Goal: Navigation & Orientation: Find specific page/section

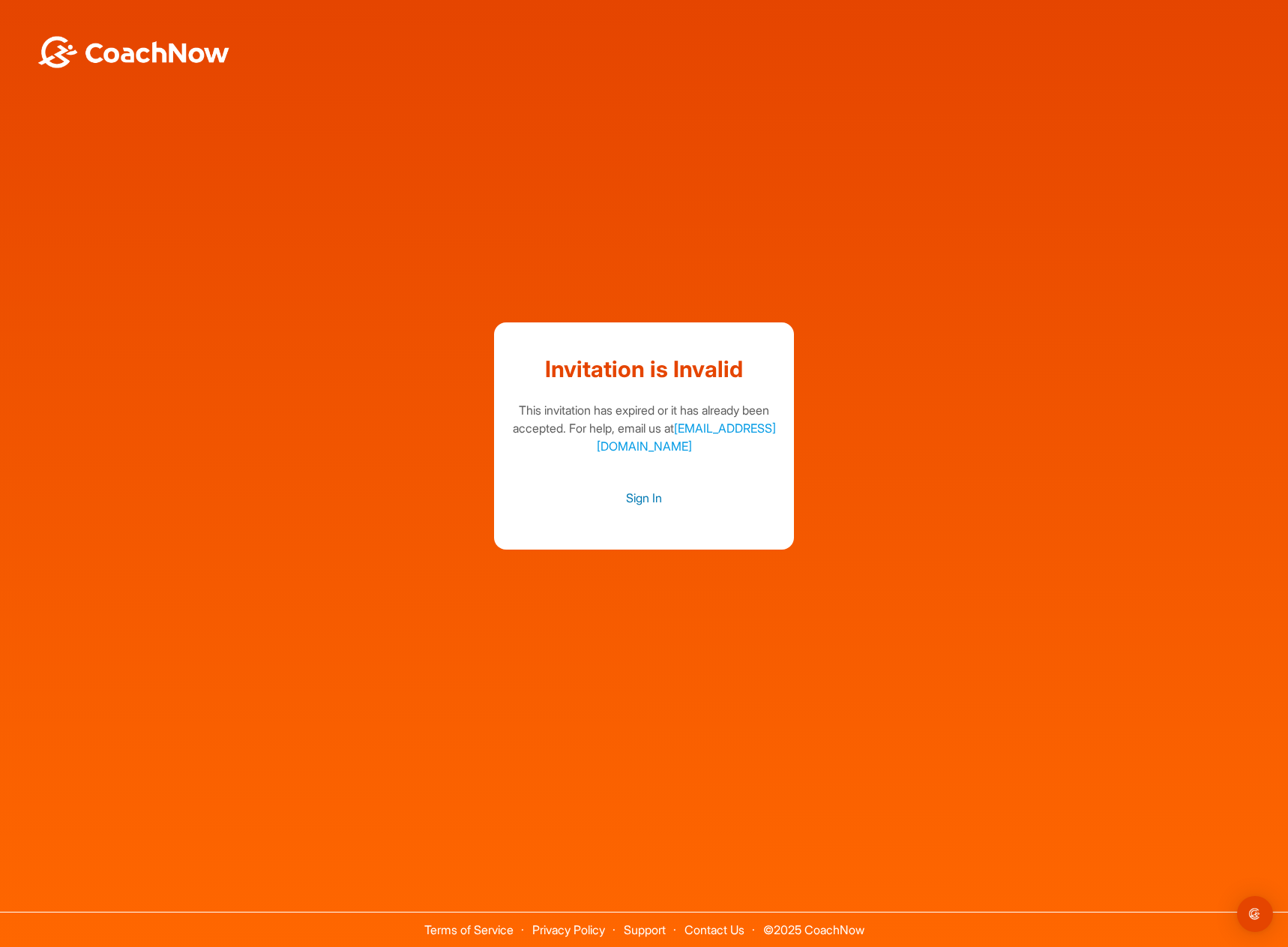
click at [651, 502] on link "Sign In" at bounding box center [644, 497] width 270 height 19
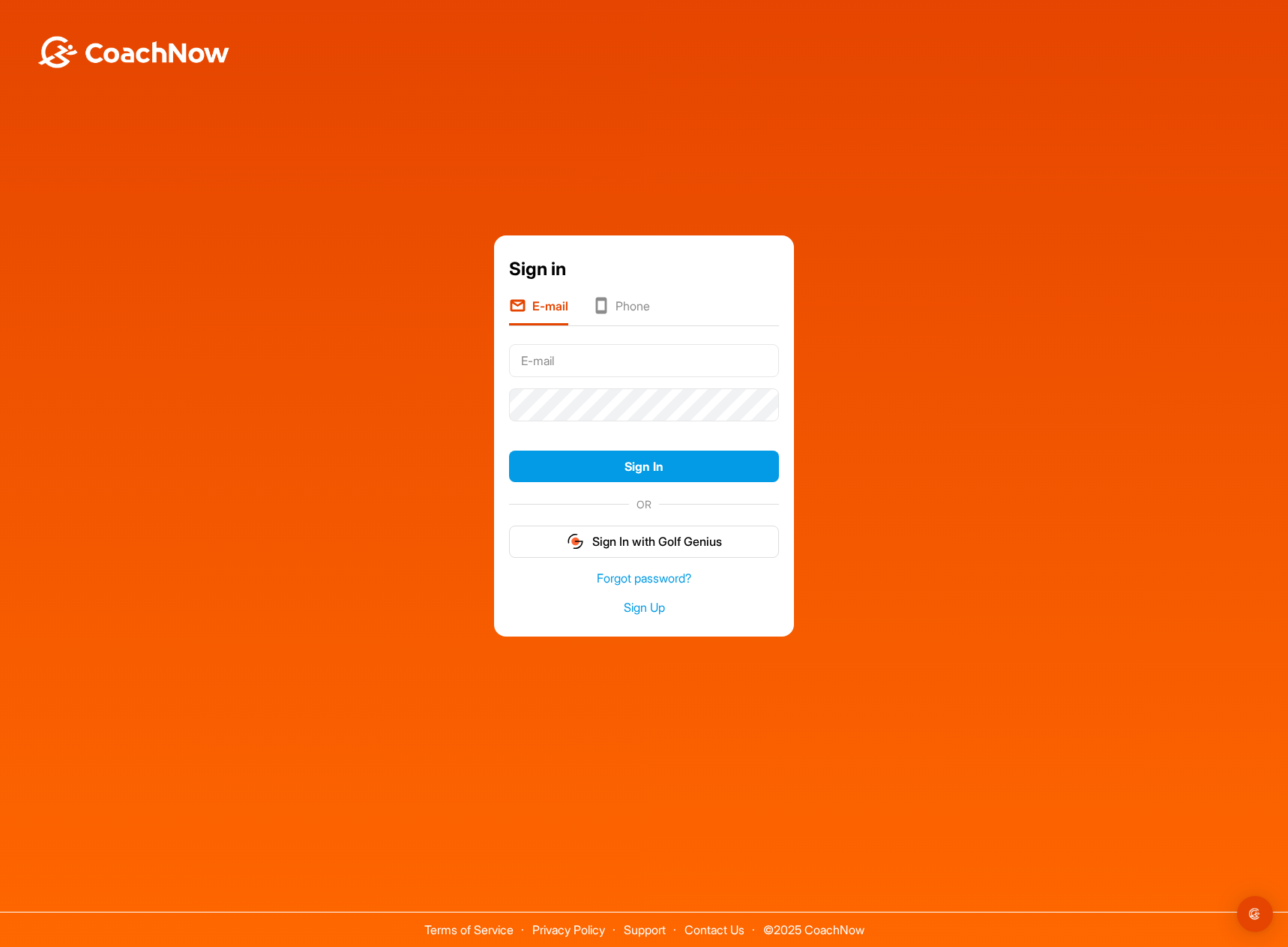
click at [670, 359] on input "text" at bounding box center [644, 361] width 270 height 33
click at [563, 361] on input "text" at bounding box center [644, 361] width 270 height 33
type input "[EMAIL_ADDRESS][DOMAIN_NAME]"
click at [509, 451] on button "Sign In" at bounding box center [644, 467] width 270 height 32
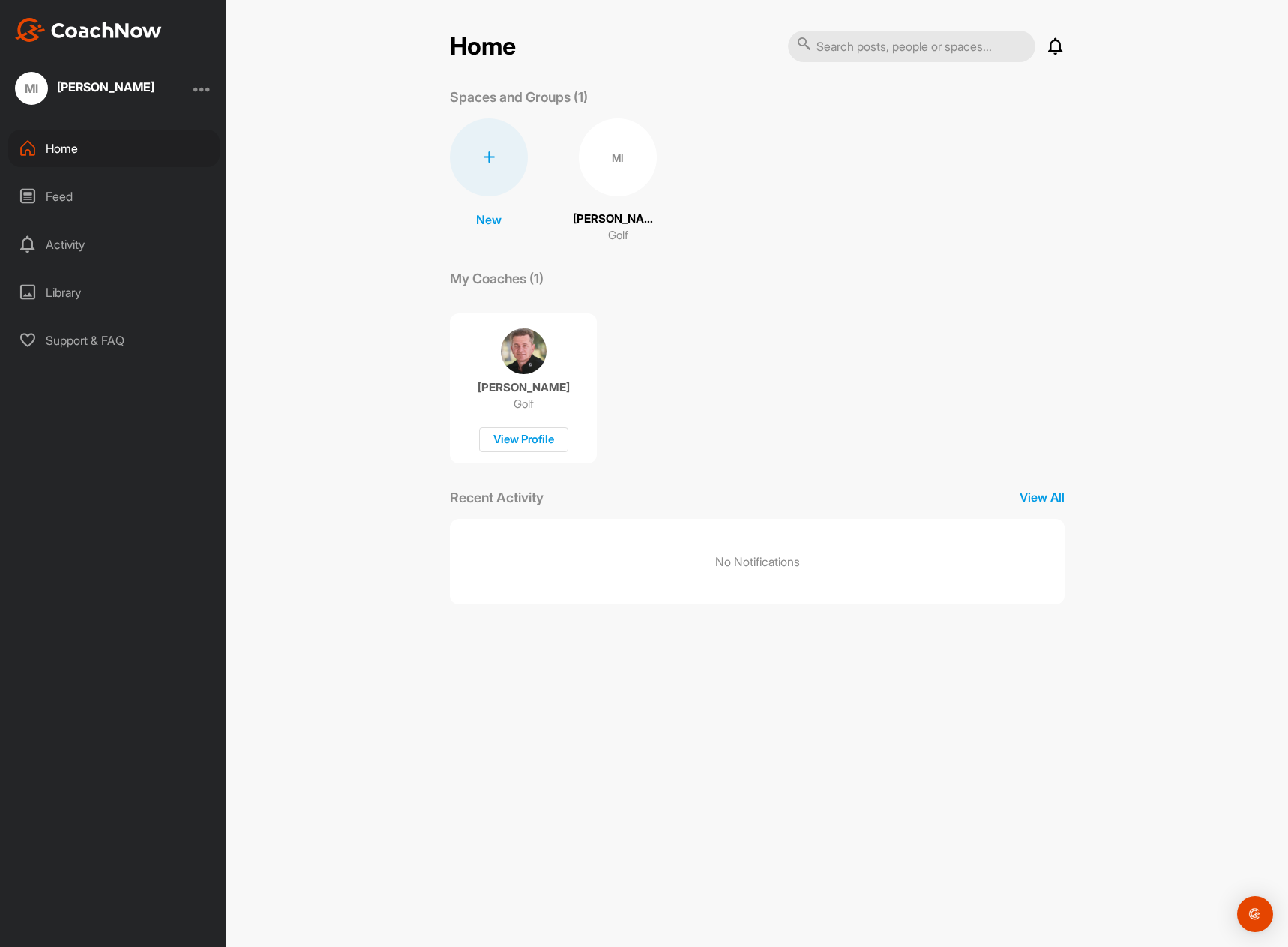
click at [619, 159] on div "MI" at bounding box center [617, 157] width 78 height 78
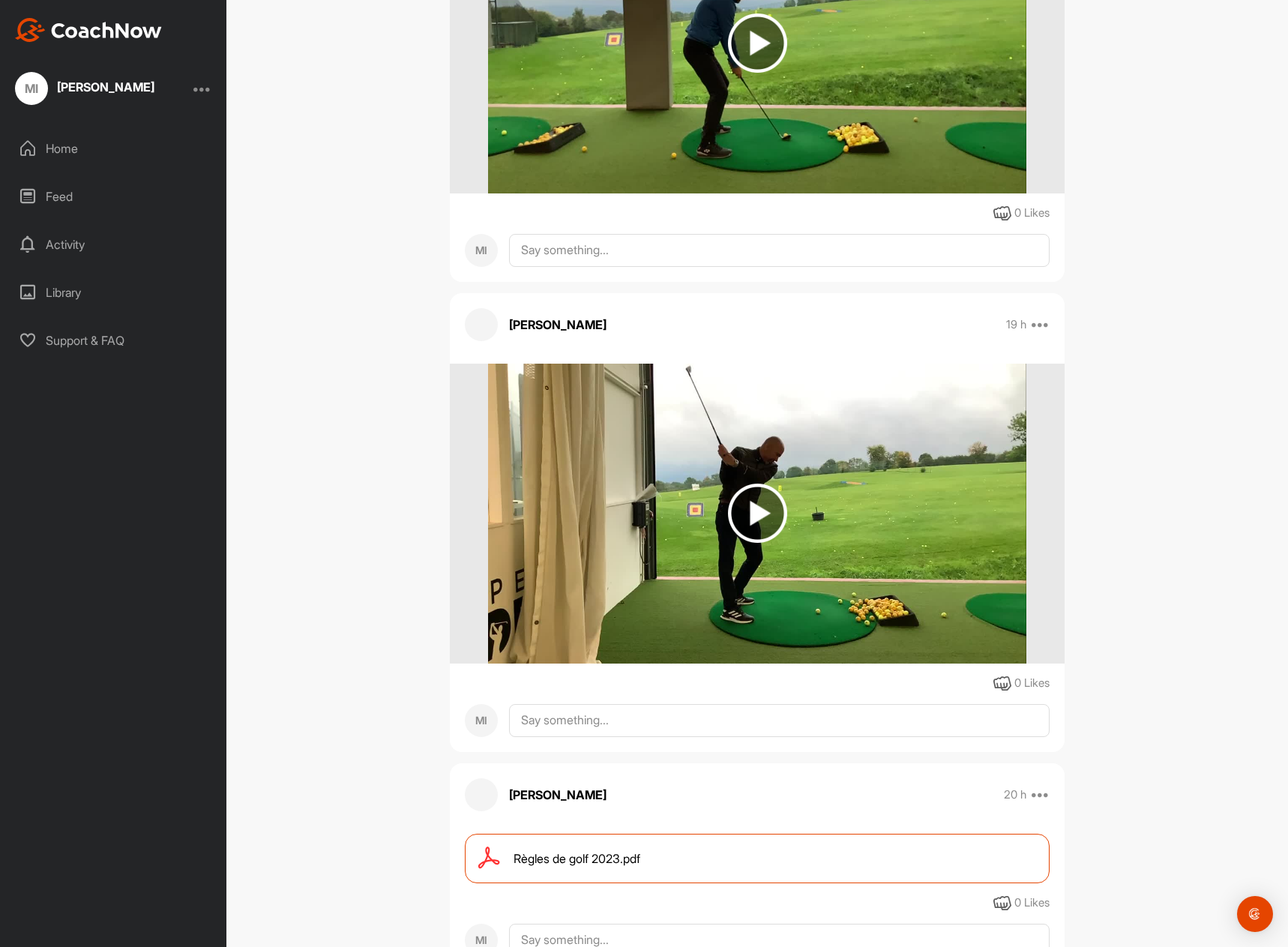
scroll to position [448, 0]
click at [756, 518] on img at bounding box center [758, 512] width 59 height 59
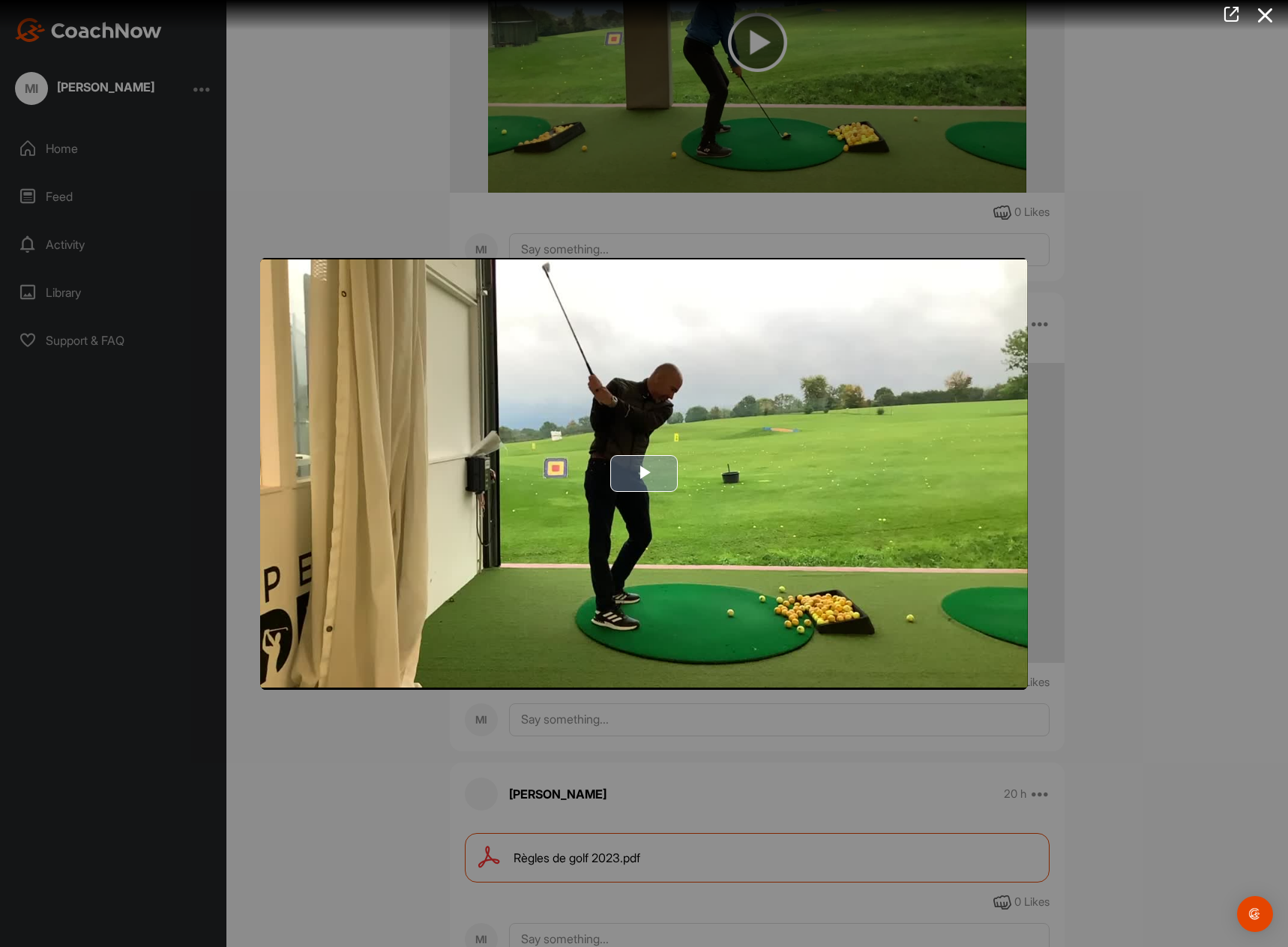
click at [644, 474] on span "Video Player" at bounding box center [644, 474] width 0 height 0
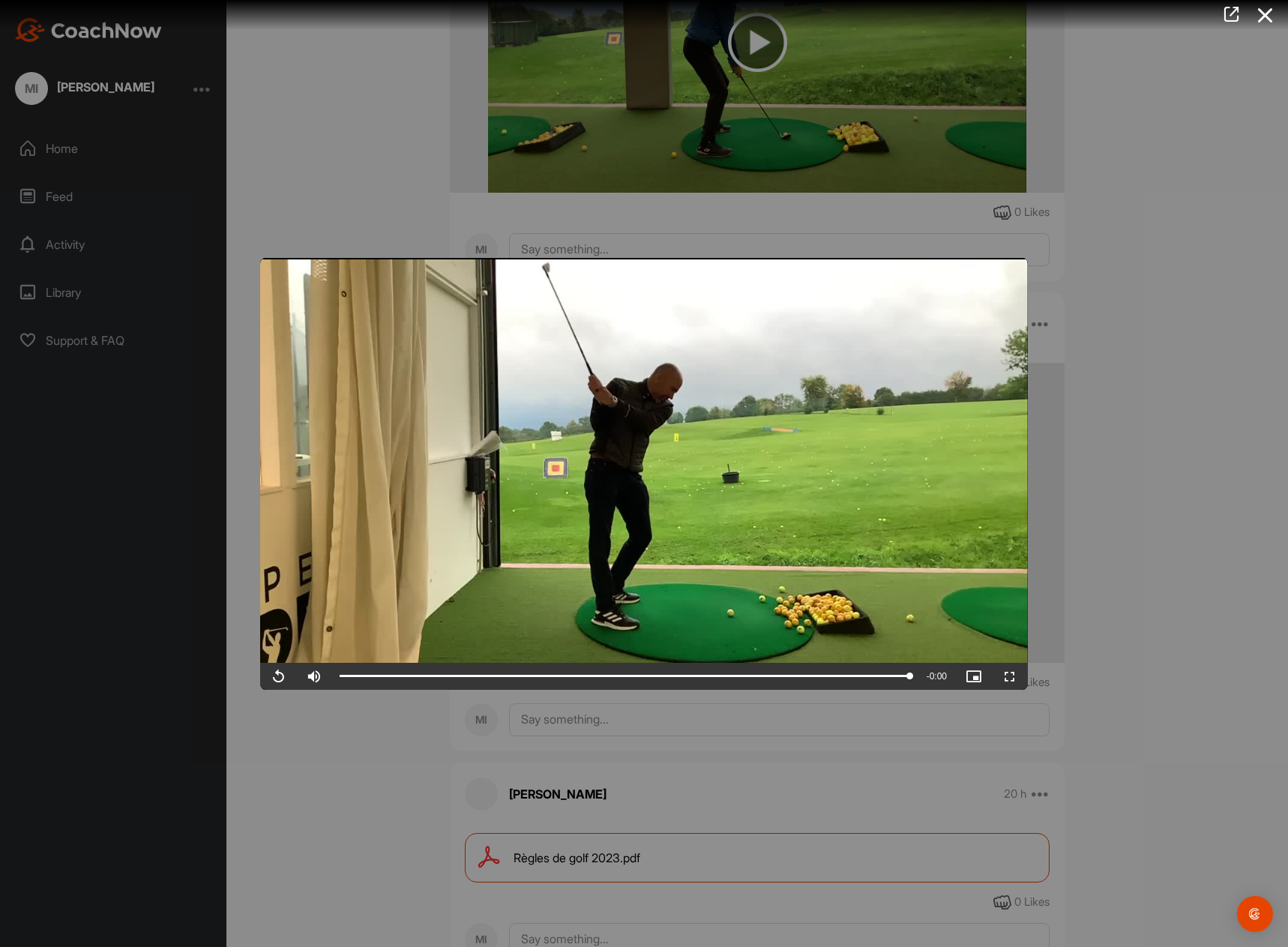
click at [766, 42] on div at bounding box center [644, 473] width 1288 height 947
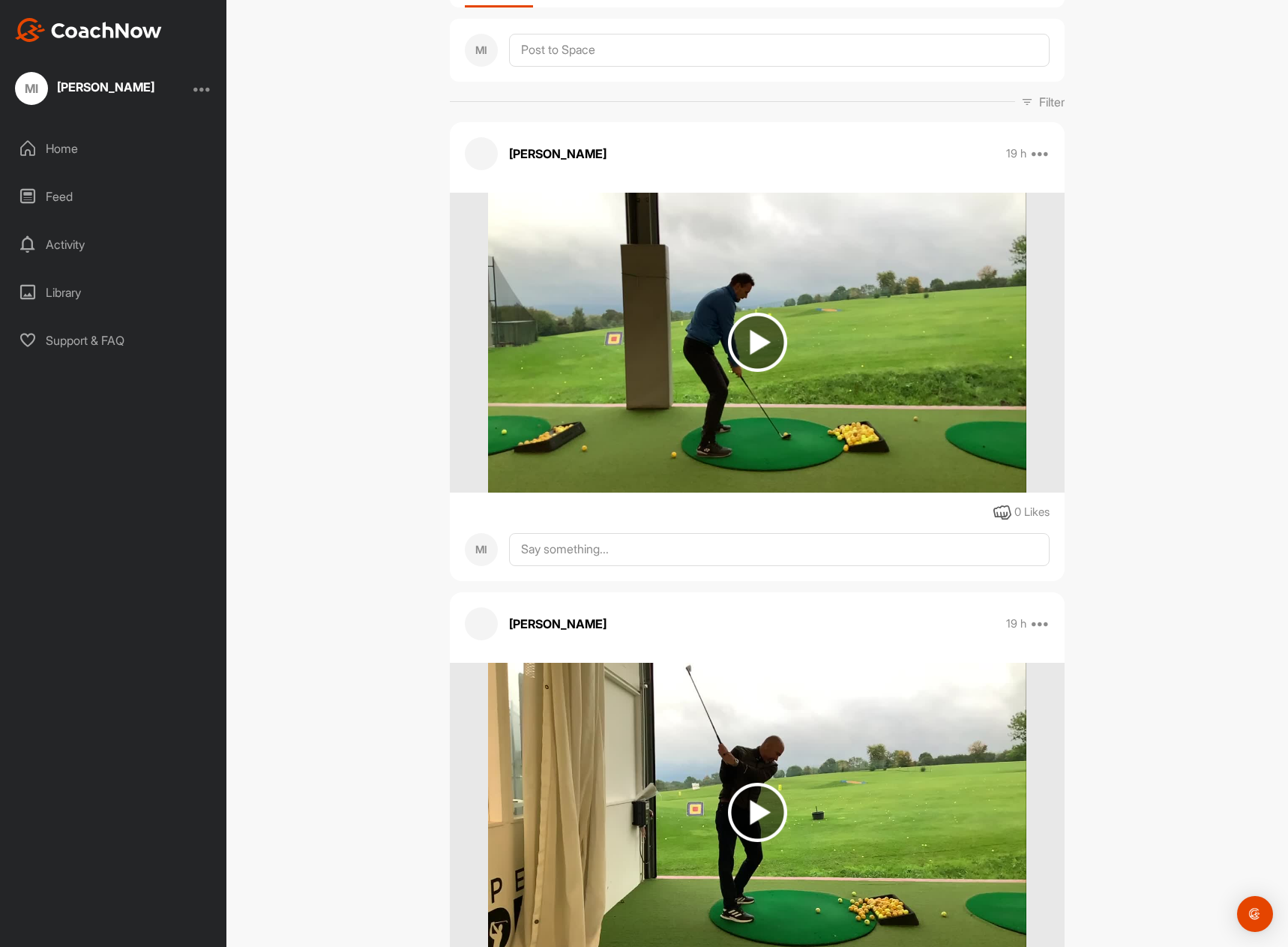
scroll to position [0, 0]
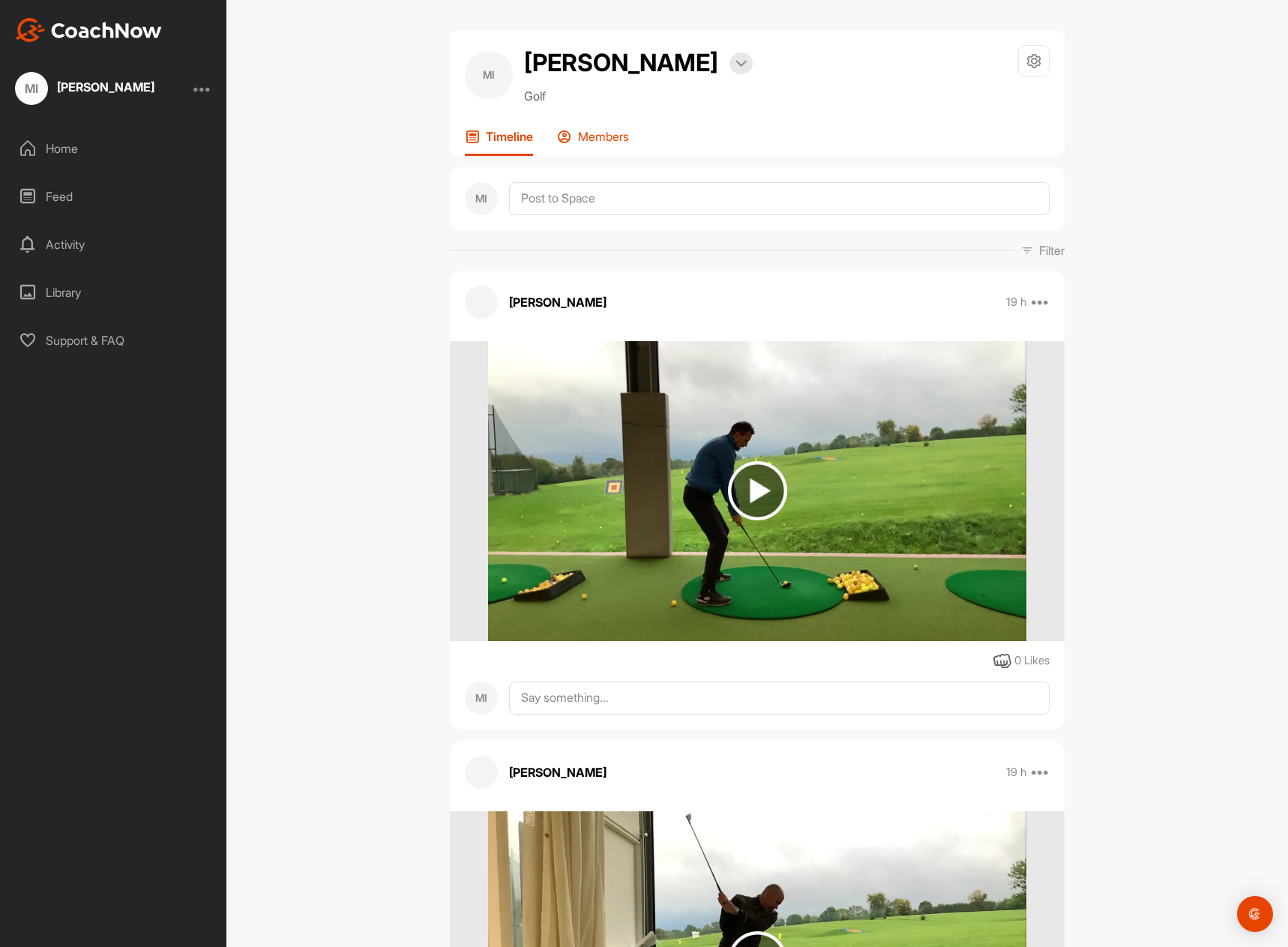
click at [595, 133] on p "Members" at bounding box center [604, 136] width 51 height 15
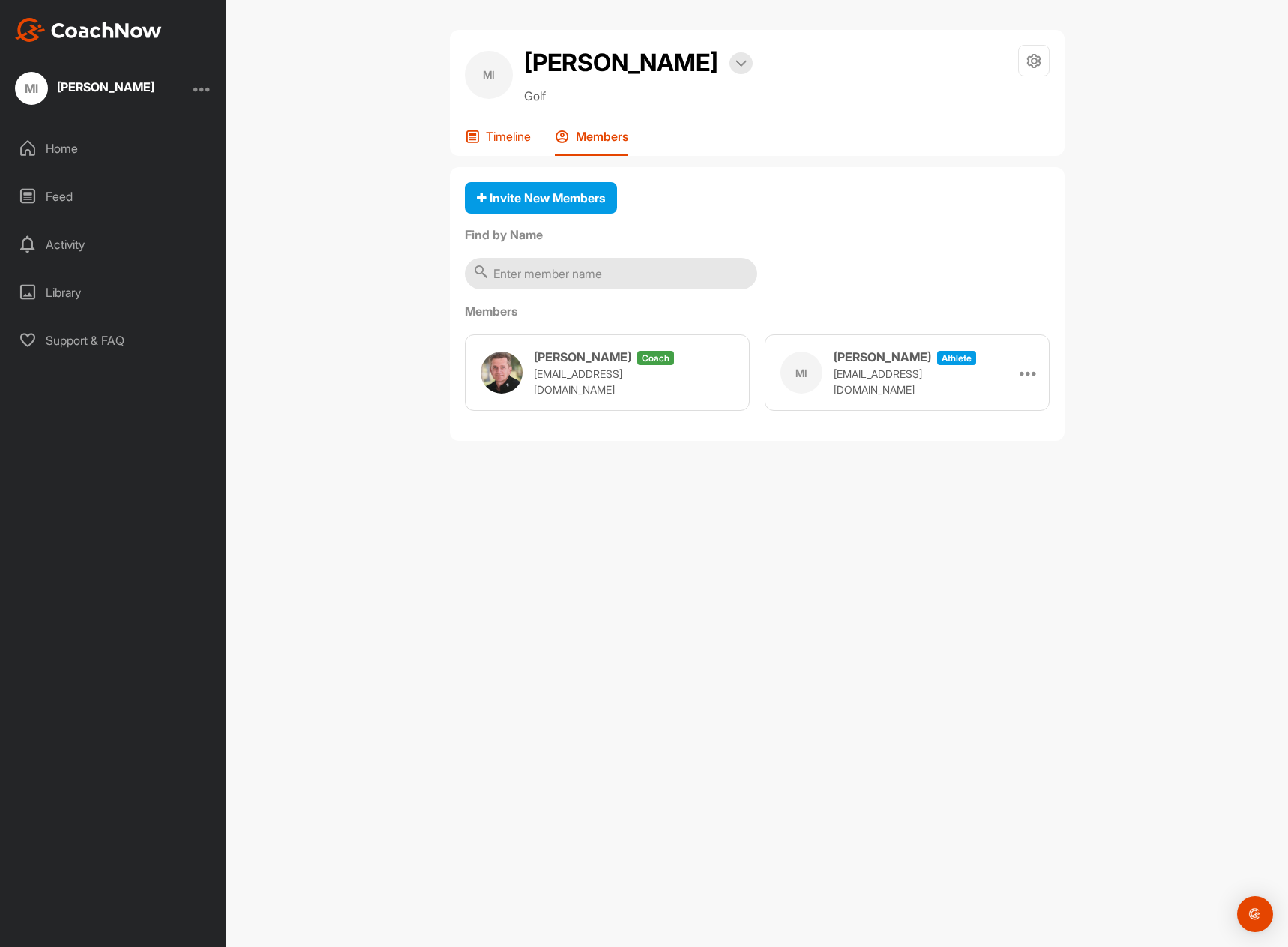
click at [519, 145] on div "Timeline" at bounding box center [498, 142] width 66 height 27
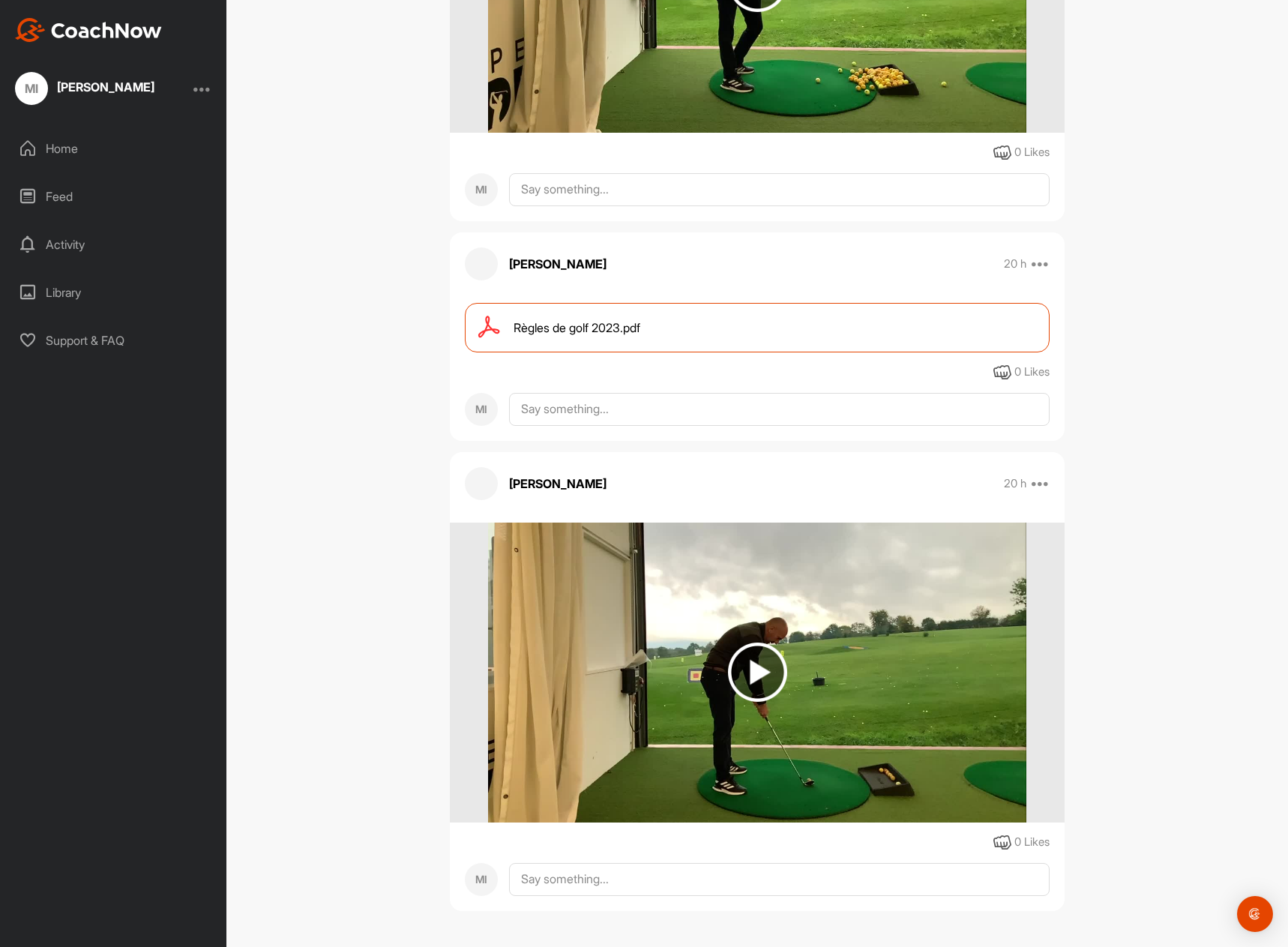
scroll to position [988, 0]
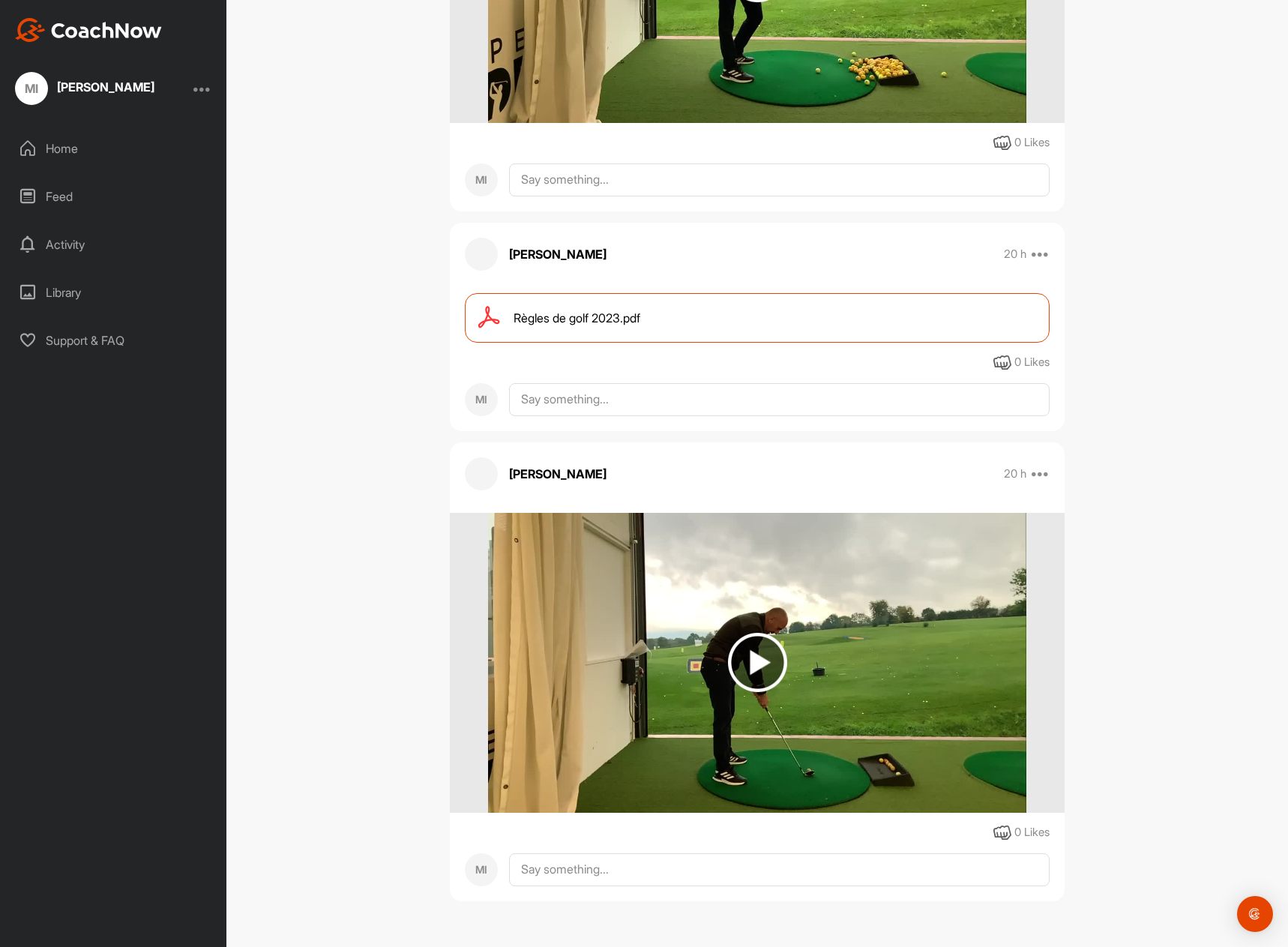
click at [573, 320] on span "Règles de golf 2023.pdf" at bounding box center [577, 317] width 126 height 18
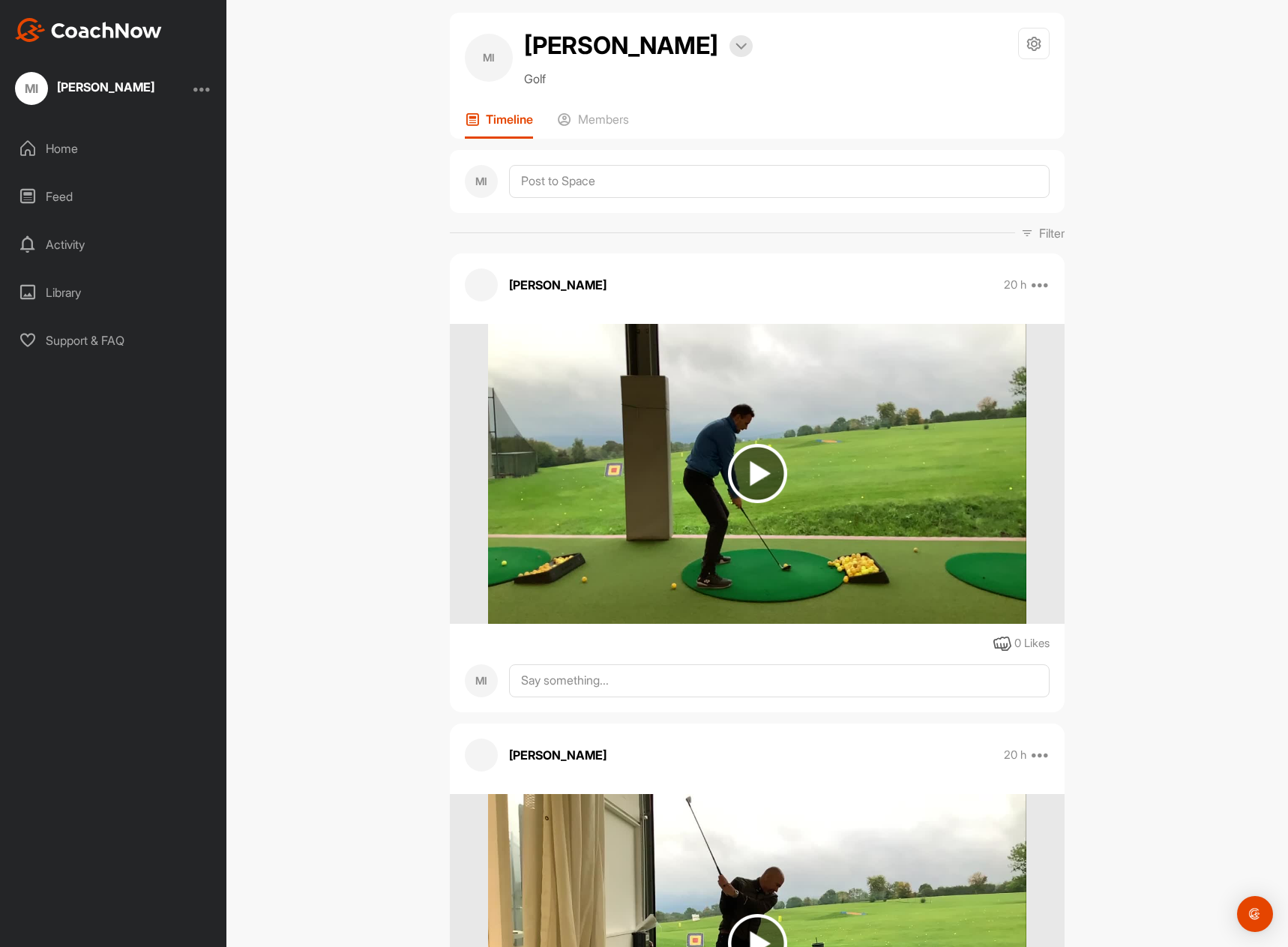
scroll to position [0, 0]
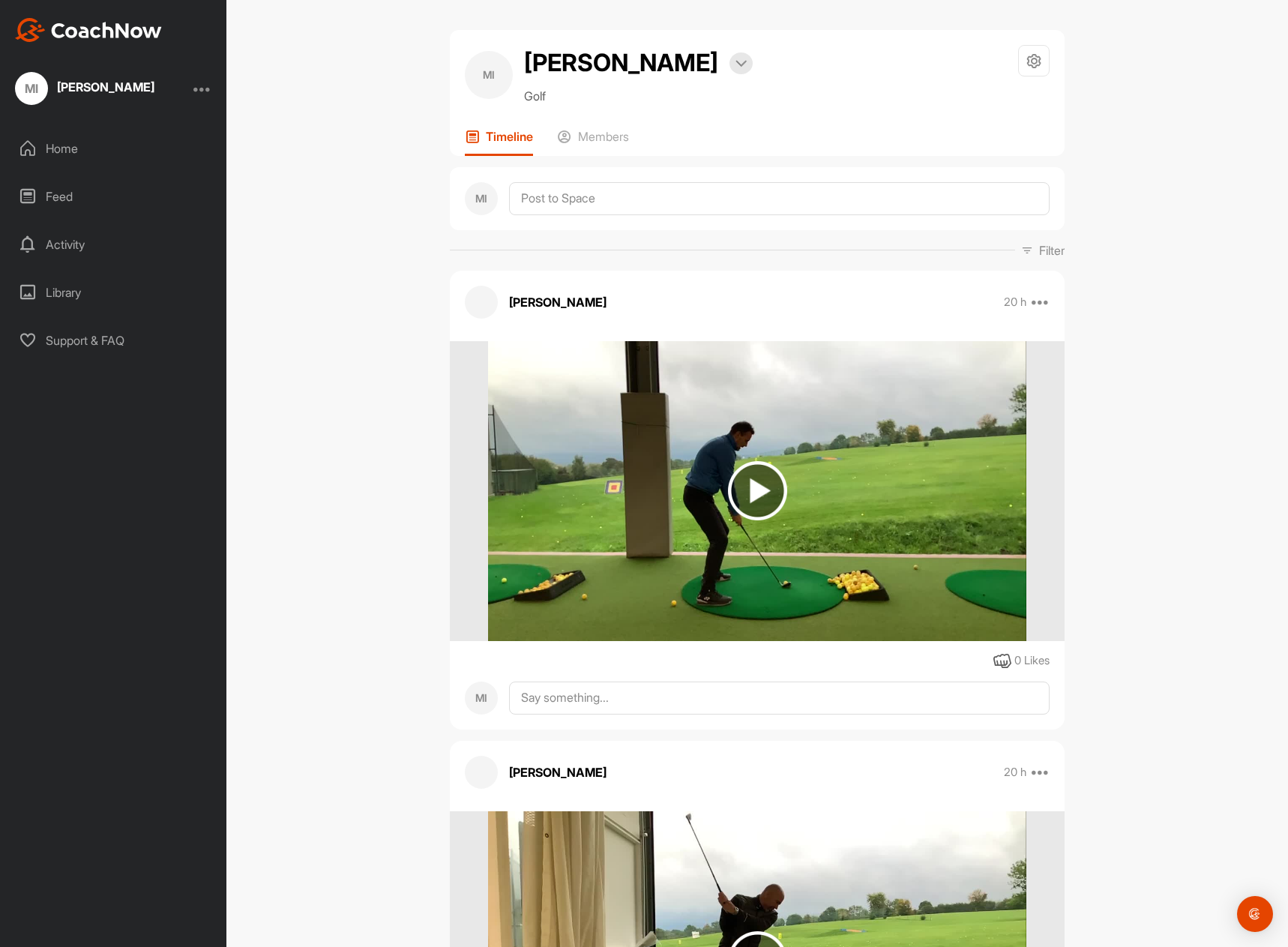
click at [69, 151] on div "Home" at bounding box center [114, 148] width 211 height 38
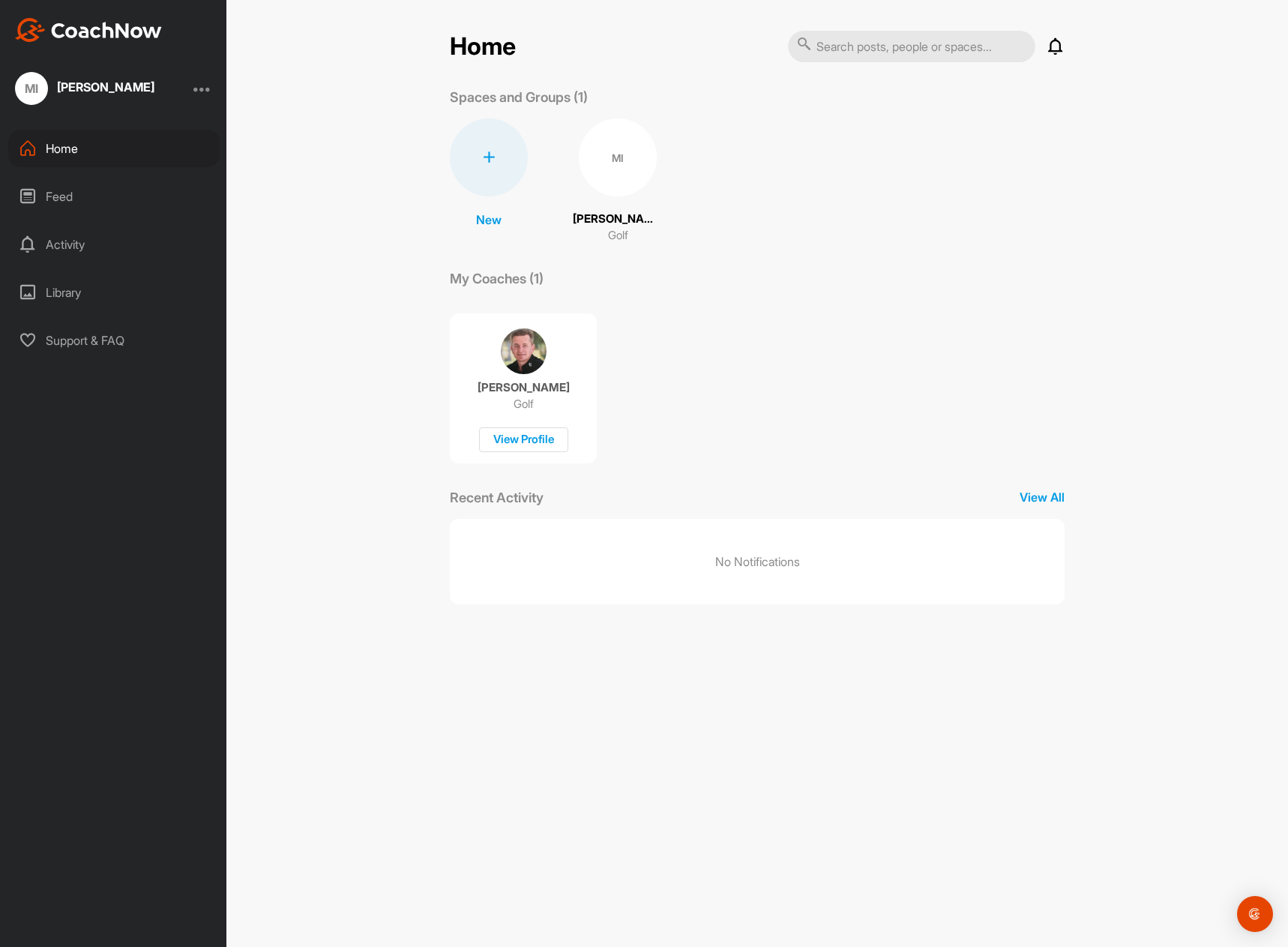
click at [73, 203] on div "Feed" at bounding box center [114, 196] width 211 height 38
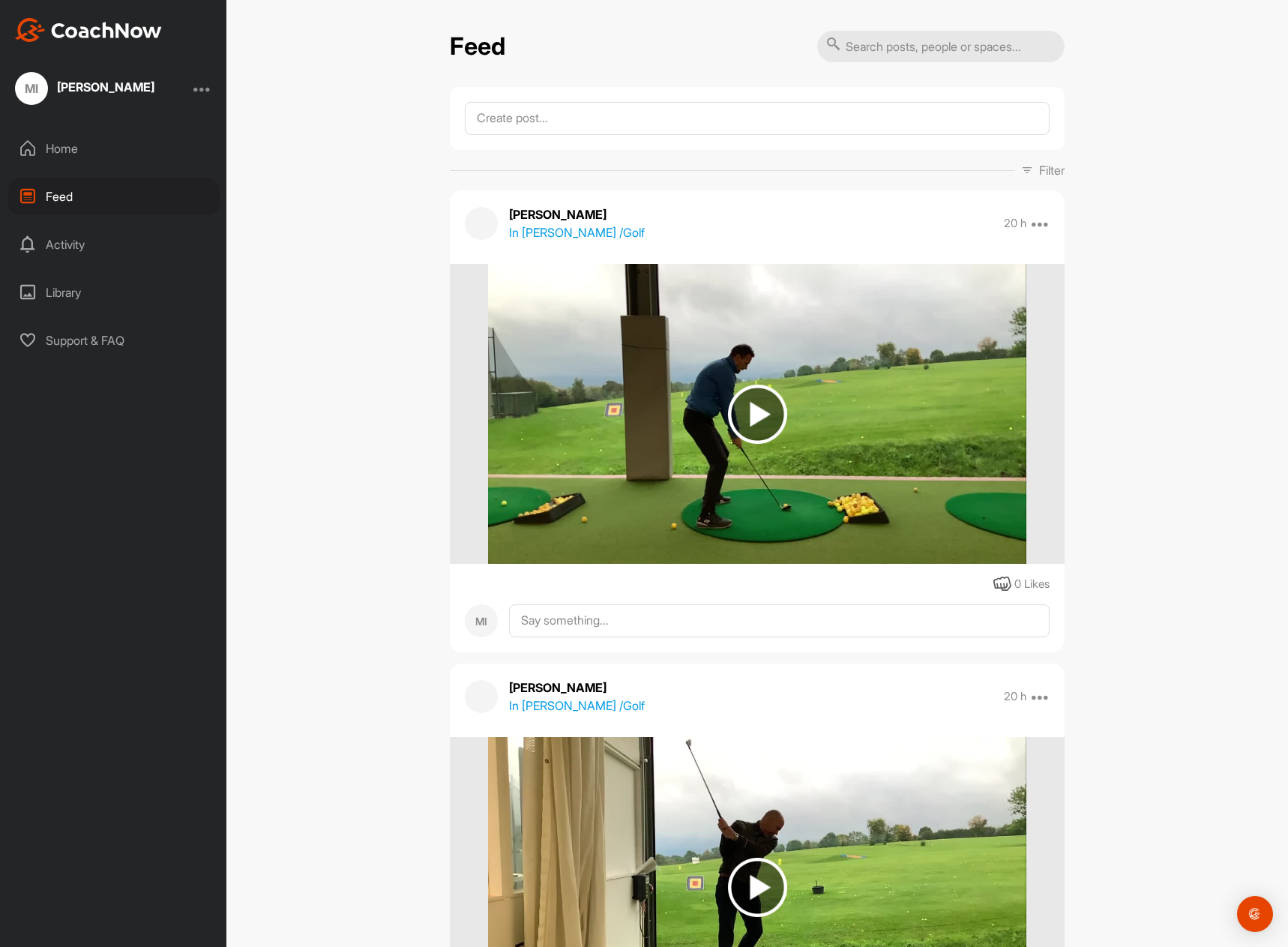
click at [65, 246] on div "Activity" at bounding box center [114, 244] width 211 height 38
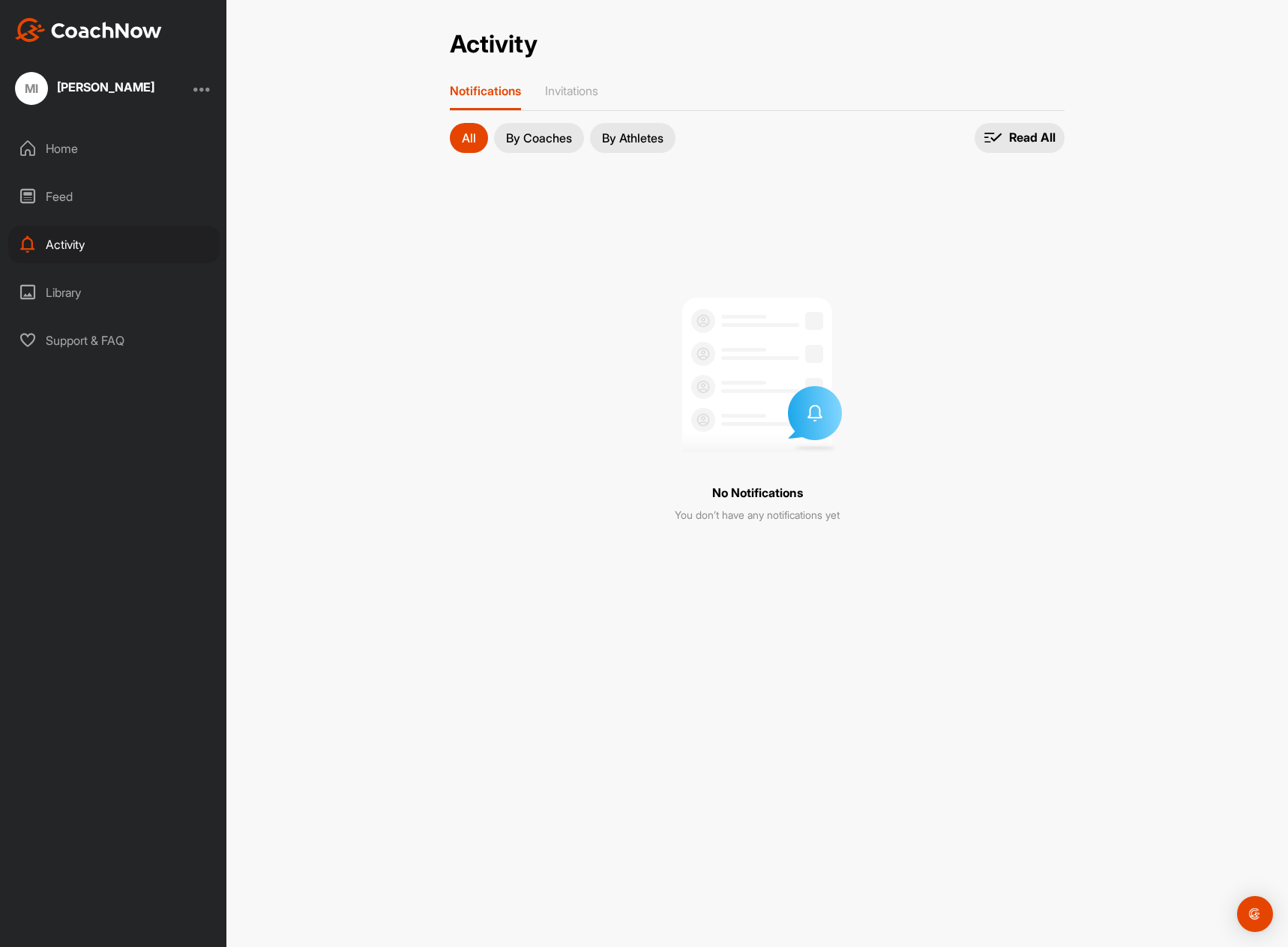
click at [530, 139] on p "By Coaches" at bounding box center [540, 138] width 66 height 12
click at [653, 136] on p "By Athletes" at bounding box center [633, 138] width 62 height 12
click at [554, 95] on p "Invitations" at bounding box center [571, 90] width 53 height 15
click at [629, 142] on div "Outgoing" at bounding box center [601, 137] width 70 height 15
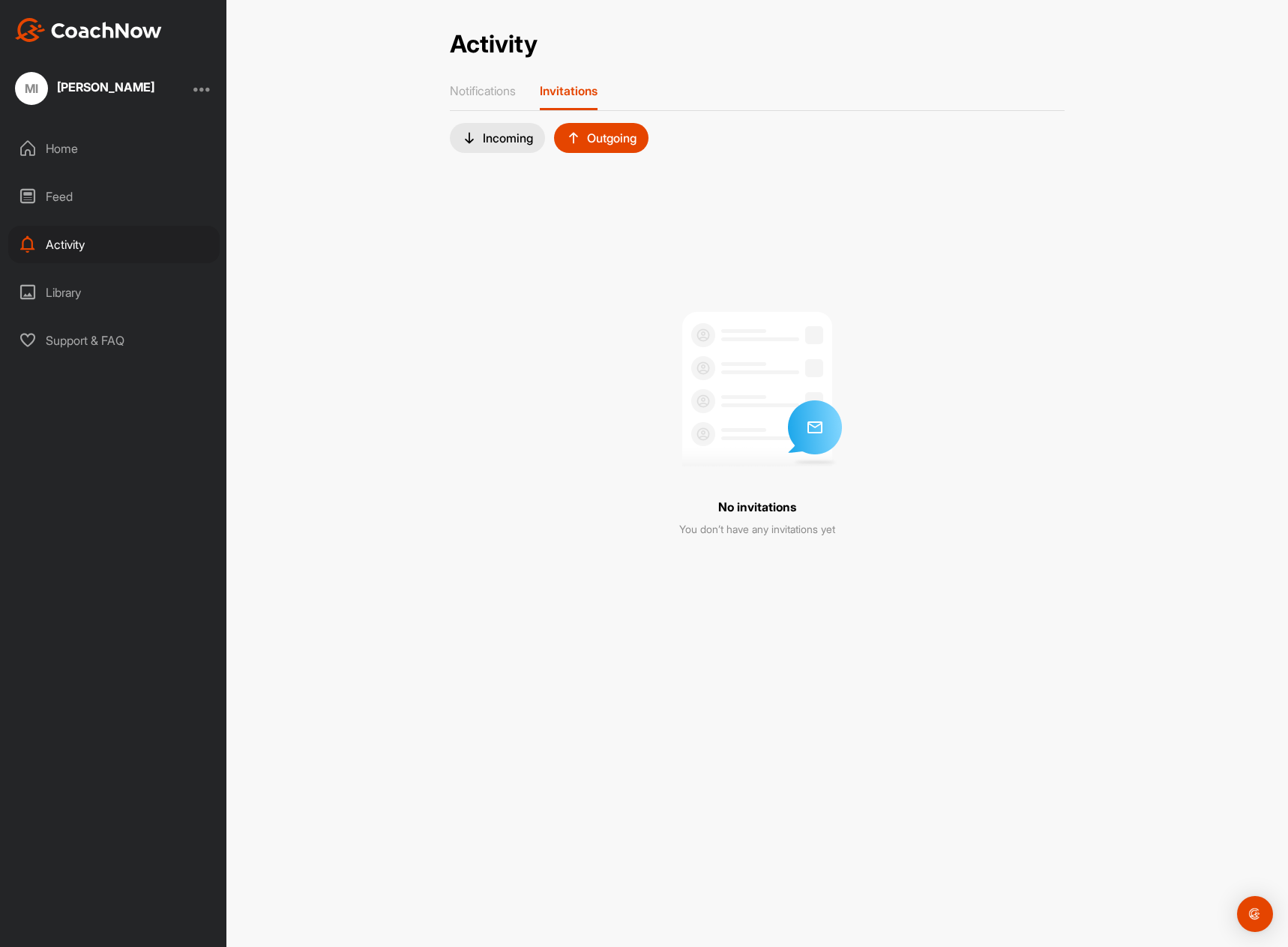
click at [76, 294] on div "Library" at bounding box center [114, 292] width 211 height 38
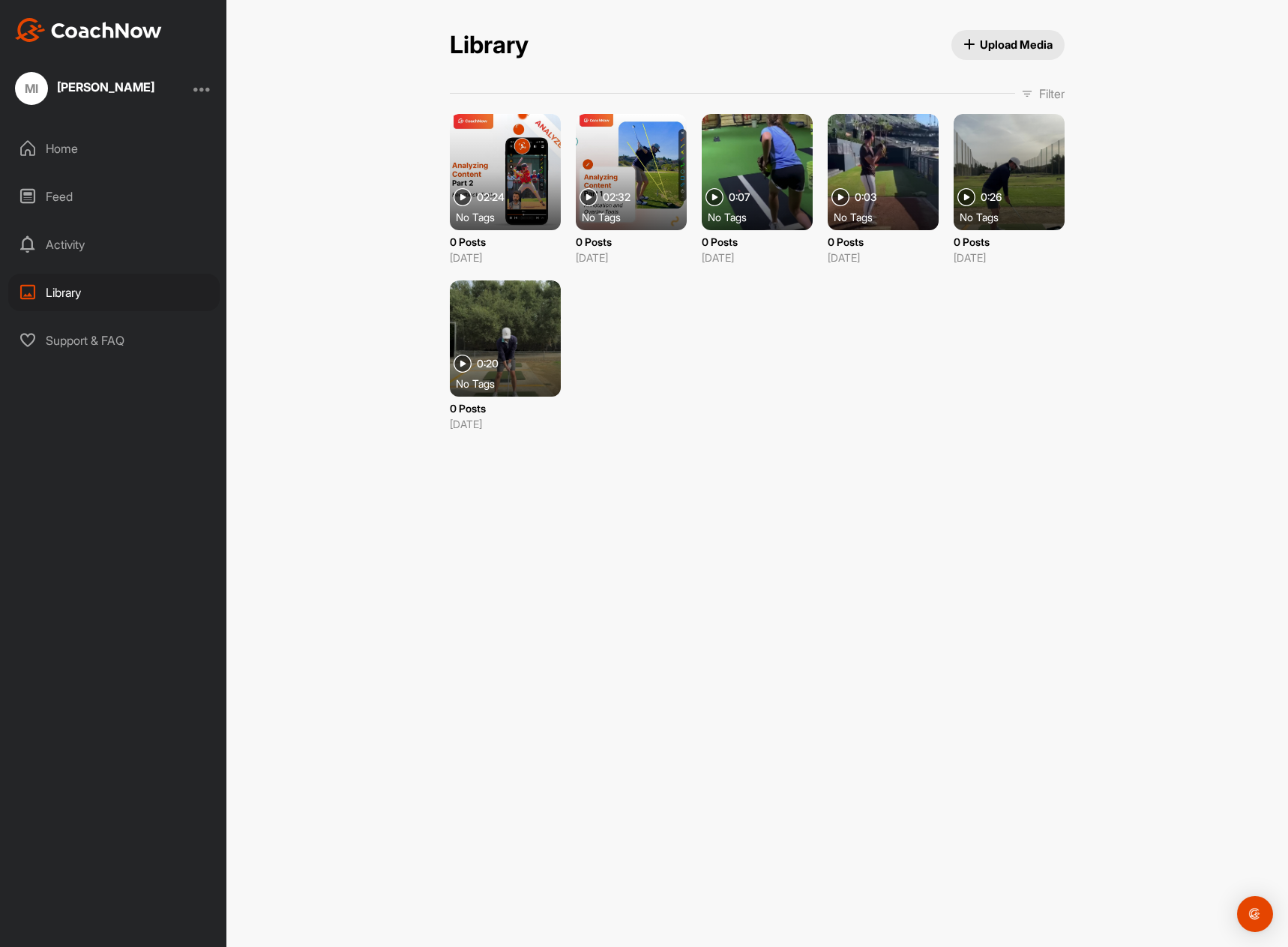
click at [66, 341] on div "Support & FAQ" at bounding box center [114, 340] width 211 height 38
